Goal: Check status: Check status

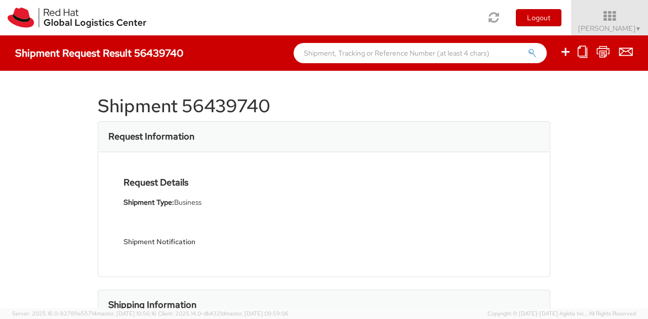
scroll to position [213, 0]
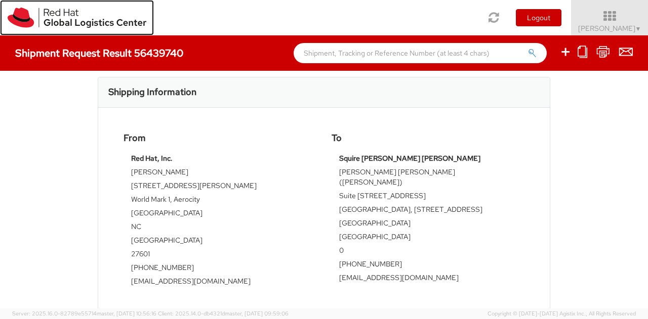
click at [66, 26] on img at bounding box center [77, 18] width 139 height 20
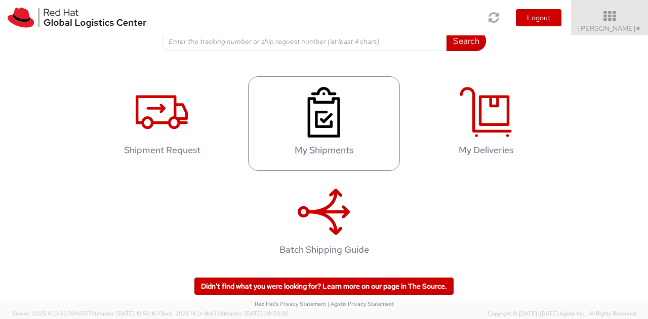
scroll to position [195, 0]
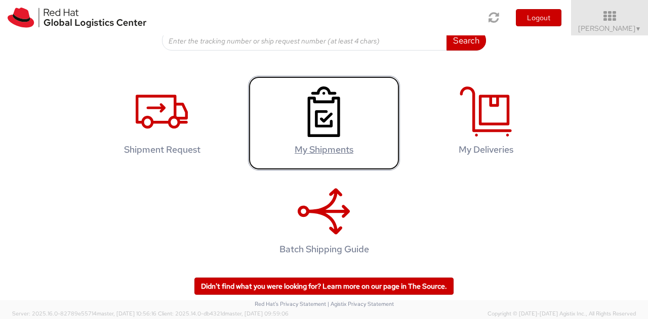
click at [303, 113] on icon at bounding box center [323, 112] width 52 height 51
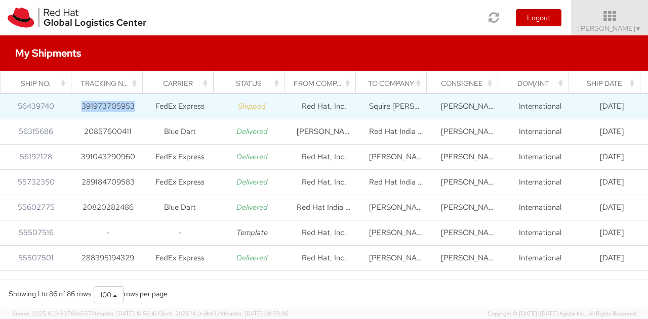
drag, startPoint x: 138, startPoint y: 109, endPoint x: 81, endPoint y: 106, distance: 56.7
click at [81, 106] on td "391973705953" at bounding box center [108, 106] width 72 height 25
copy td "391973705953"
